Goal: Check status: Check status

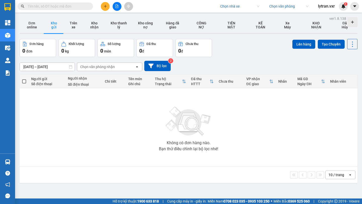
click at [232, 6] on input "search" at bounding box center [238, 7] width 36 height 8
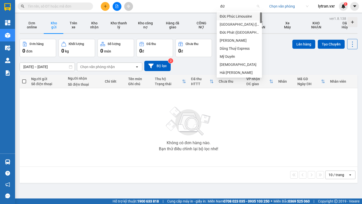
type input "đức"
click at [233, 32] on div "Đức Phát ([GEOGRAPHIC_DATA])" at bounding box center [238, 33] width 39 height 6
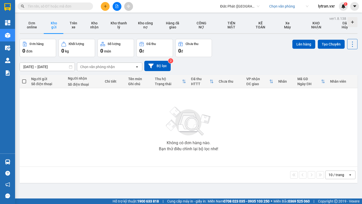
click at [48, 7] on input "text" at bounding box center [57, 7] width 59 height 6
paste input "NH0608250211"
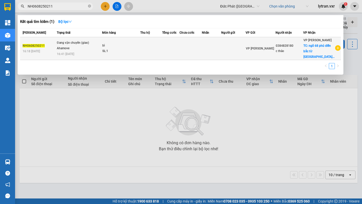
type input "NH0608250211"
click at [75, 48] on div "Ahamove" at bounding box center [76, 49] width 38 height 6
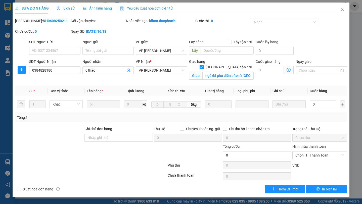
click at [71, 5] on div "Lịch sử" at bounding box center [66, 9] width 18 height 12
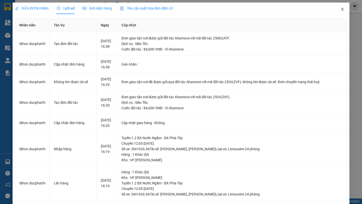
click at [342, 11] on icon "close" at bounding box center [342, 9] width 4 height 4
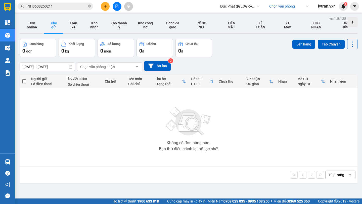
click at [50, 120] on div "Không có đơn hàng nào. Bạn thử điều chỉnh lại bộ lọc nhé!" at bounding box center [188, 127] width 332 height 75
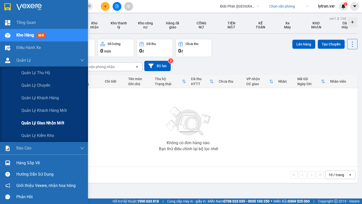
click at [47, 124] on span "Quản lý giao nhận mới" at bounding box center [42, 123] width 43 height 6
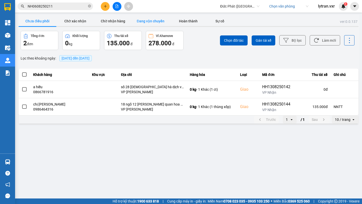
click at [151, 25] on button "Đang vận chuyển" at bounding box center [151, 21] width 38 height 10
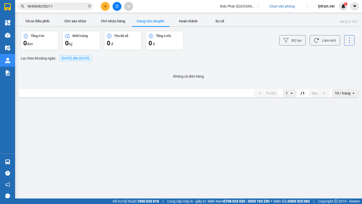
click at [76, 58] on span "[DATE] đến [DATE]" at bounding box center [76, 58] width 28 height 4
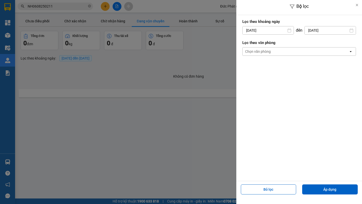
click at [264, 29] on input "[DATE]" at bounding box center [267, 30] width 51 height 8
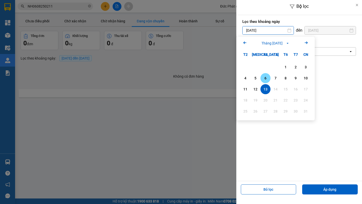
click at [264, 79] on div "6" at bounding box center [265, 78] width 7 height 6
type input "[DATE]"
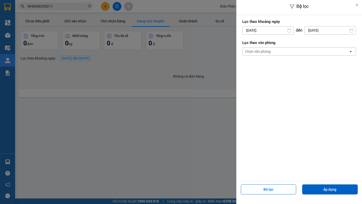
click at [332, 100] on div "Bộ lọc Lọc theo khoảng [DATE] Press the down arrow key to interact with the cal…" at bounding box center [188, 100] width 341 height 0
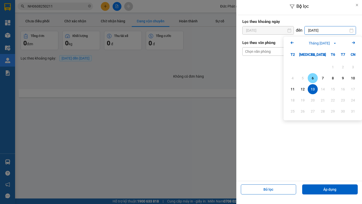
click at [313, 77] on div "6" at bounding box center [312, 78] width 7 height 6
type input "[DATE]"
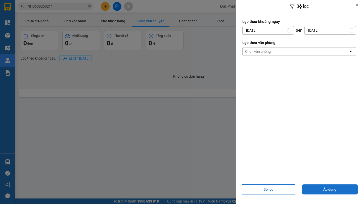
click at [330, 190] on button "Áp dụng" at bounding box center [329, 189] width 55 height 10
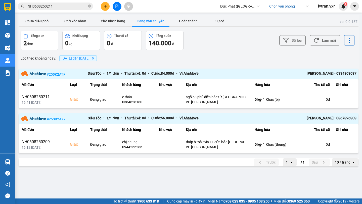
click at [67, 6] on input "NH0608250211" at bounding box center [57, 7] width 59 height 6
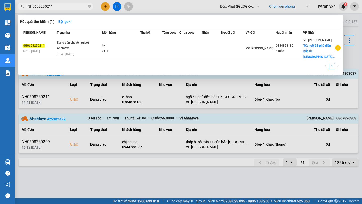
click at [259, 94] on div at bounding box center [181, 102] width 362 height 204
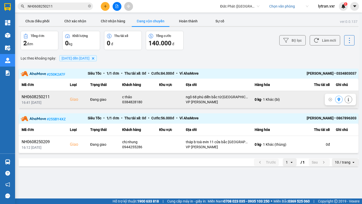
click at [336, 99] on button at bounding box center [338, 99] width 7 height 9
